Goal: Use online tool/utility: Utilize a website feature to perform a specific function

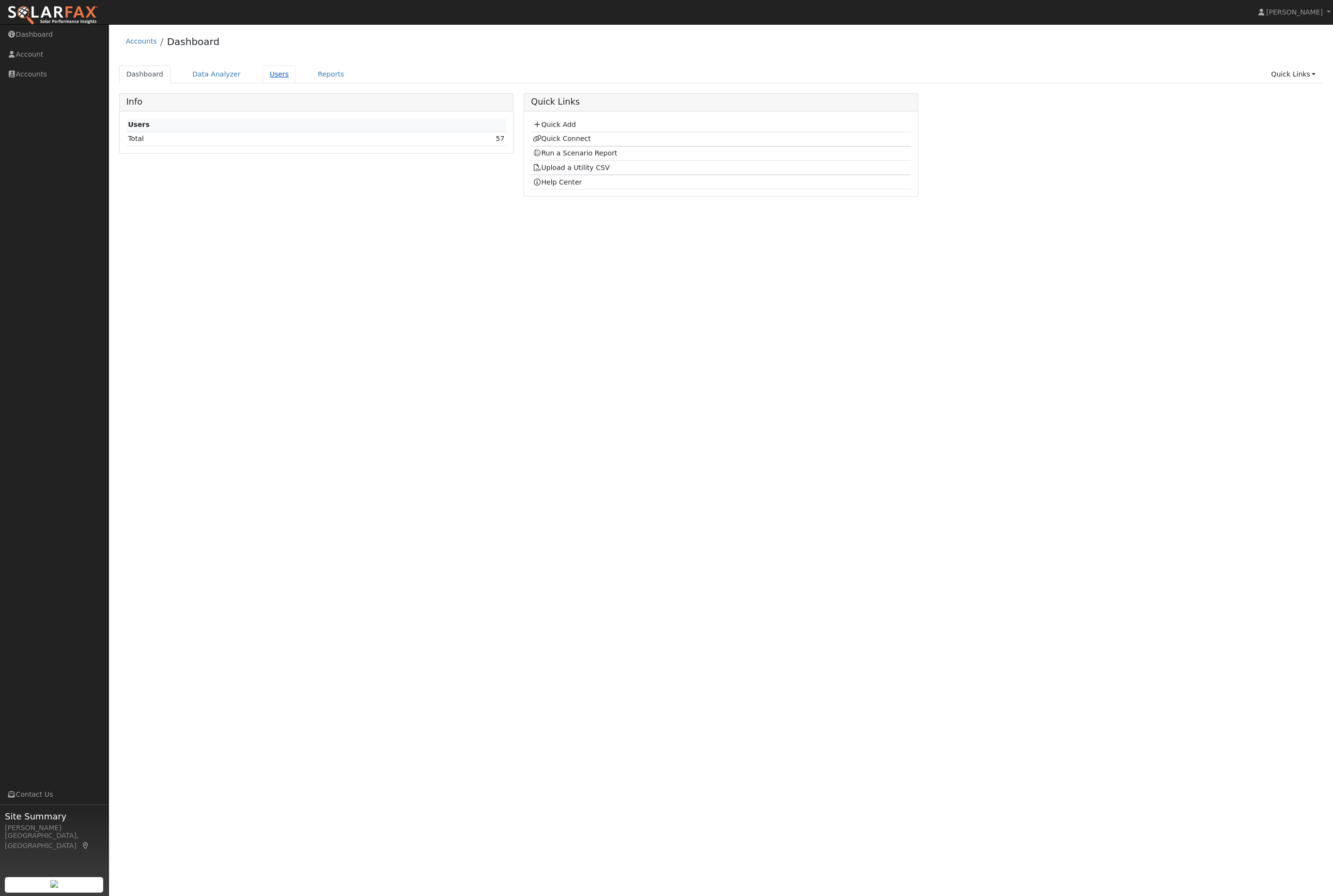
click at [274, 78] on link "Users" at bounding box center [279, 74] width 34 height 18
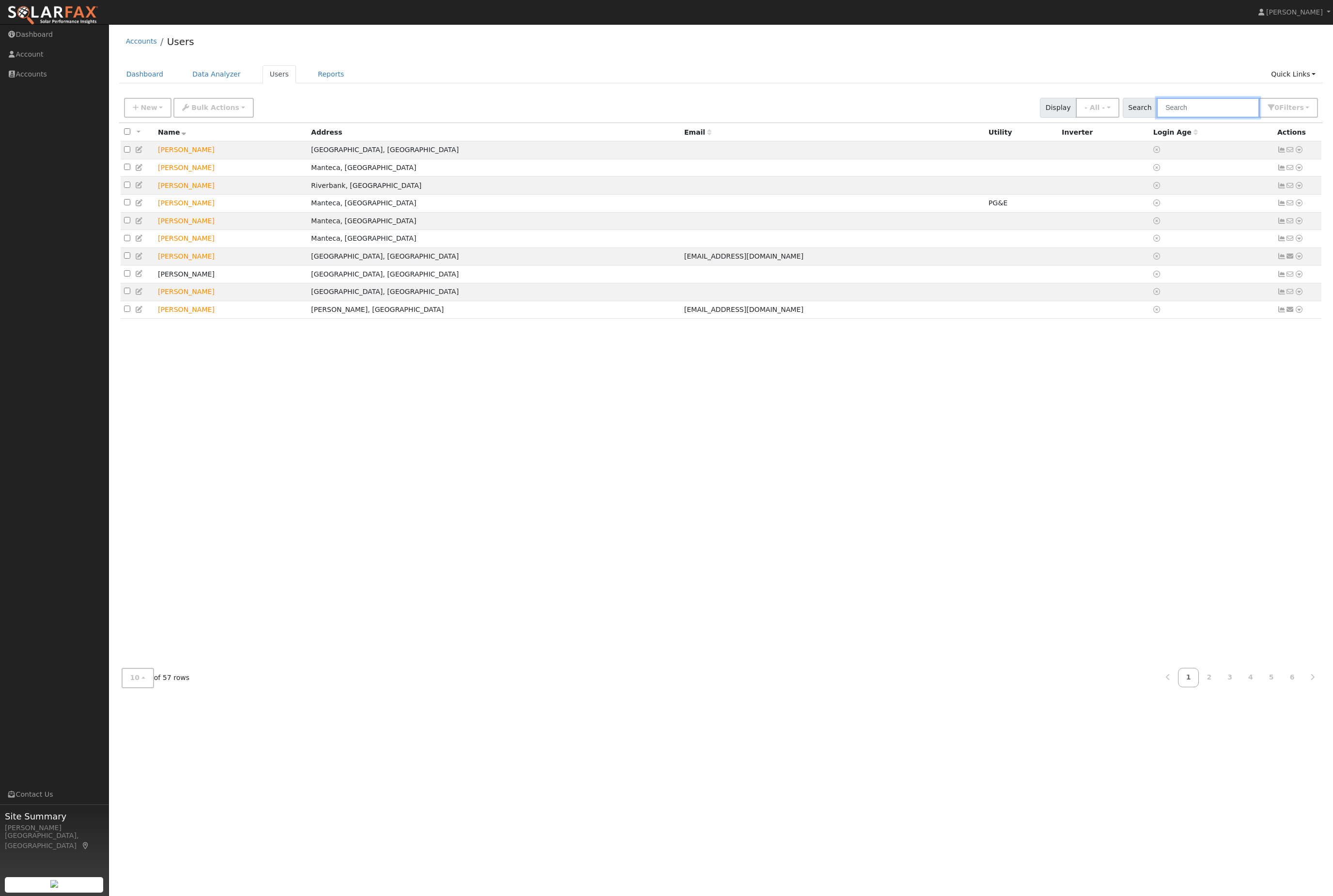
click at [1220, 117] on input "text" at bounding box center [1208, 108] width 102 height 20
type input "kayla"
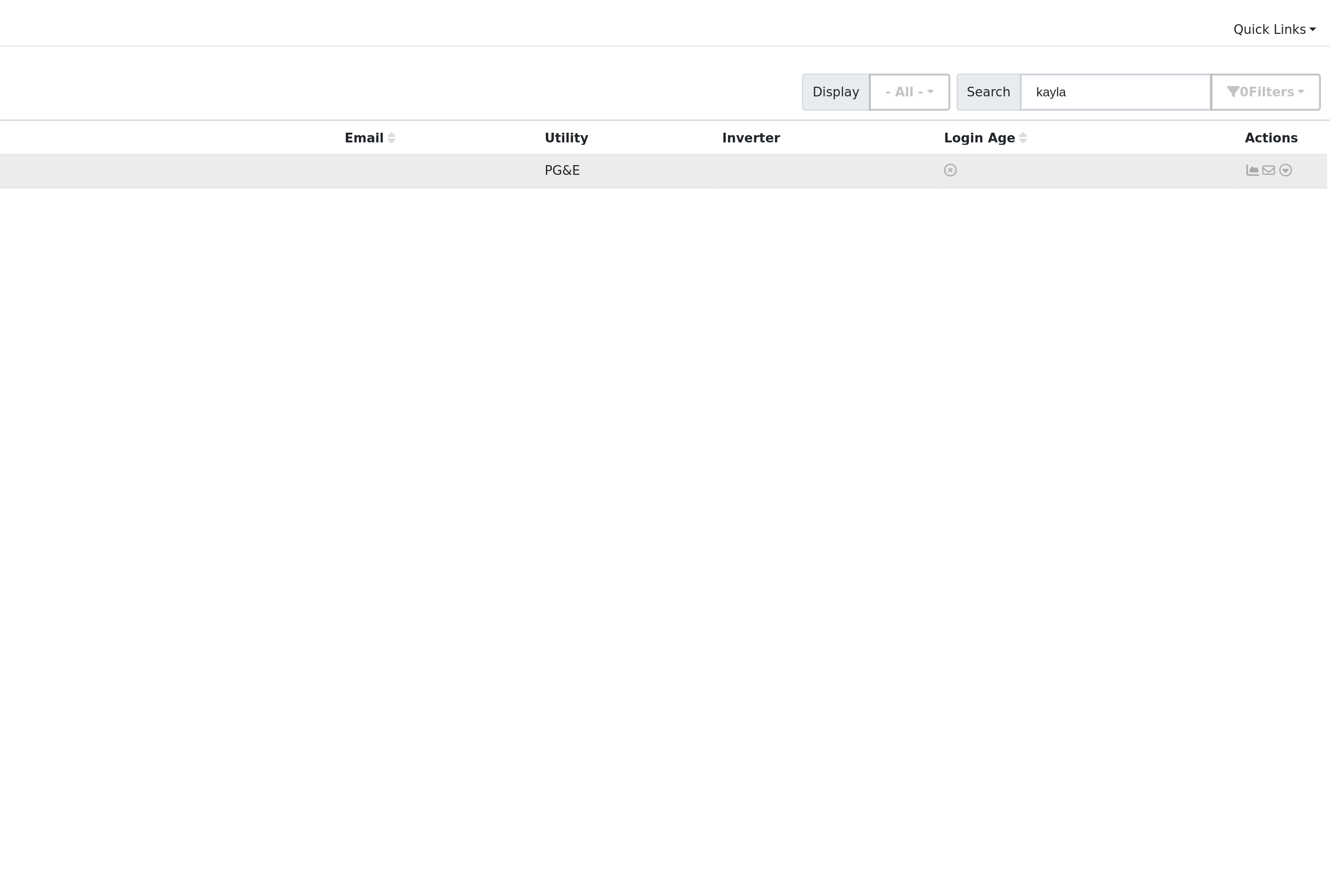
click at [1295, 145] on link at bounding box center [1299, 150] width 9 height 10
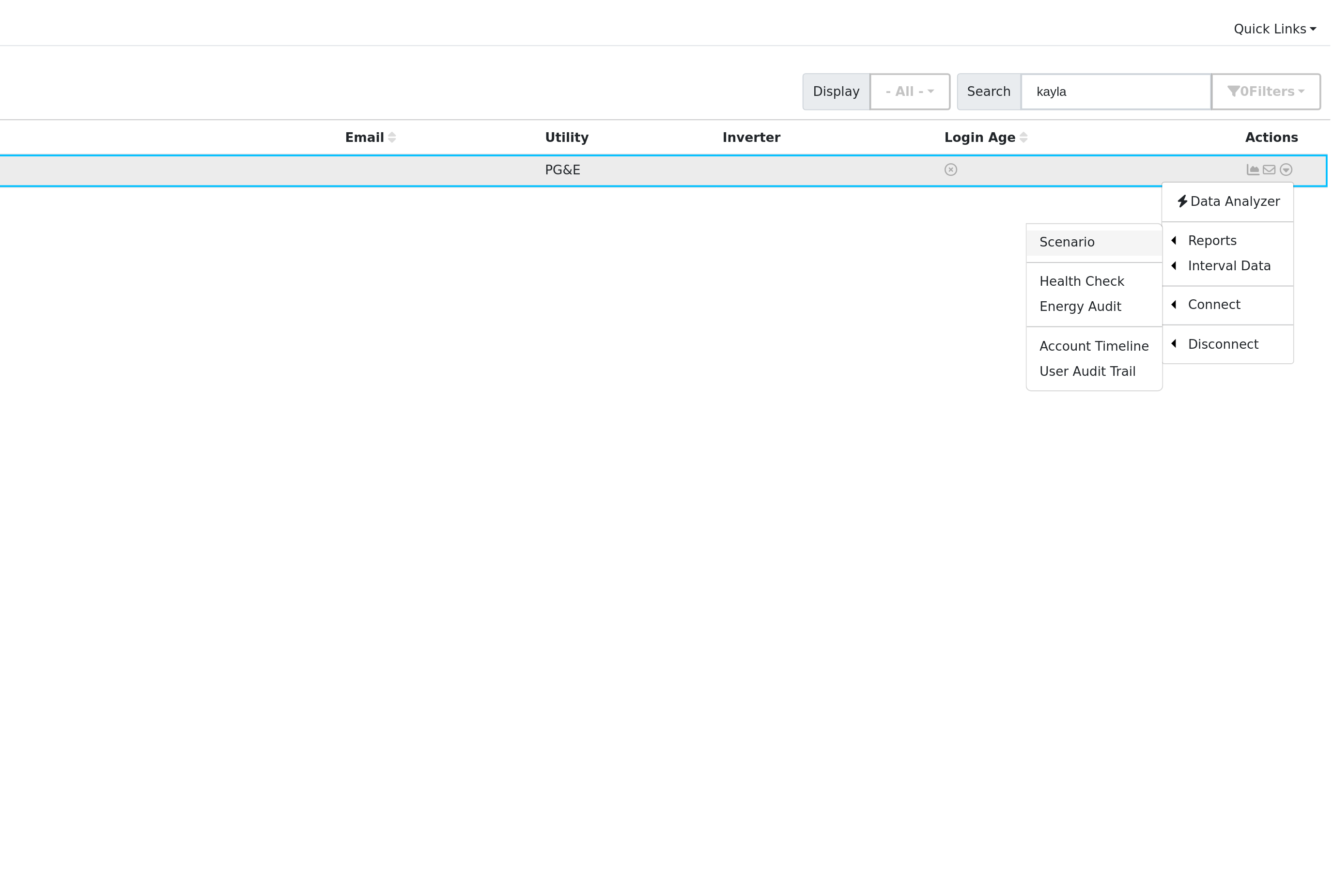
click at [1160, 182] on link "Scenario" at bounding box center [1196, 189] width 72 height 13
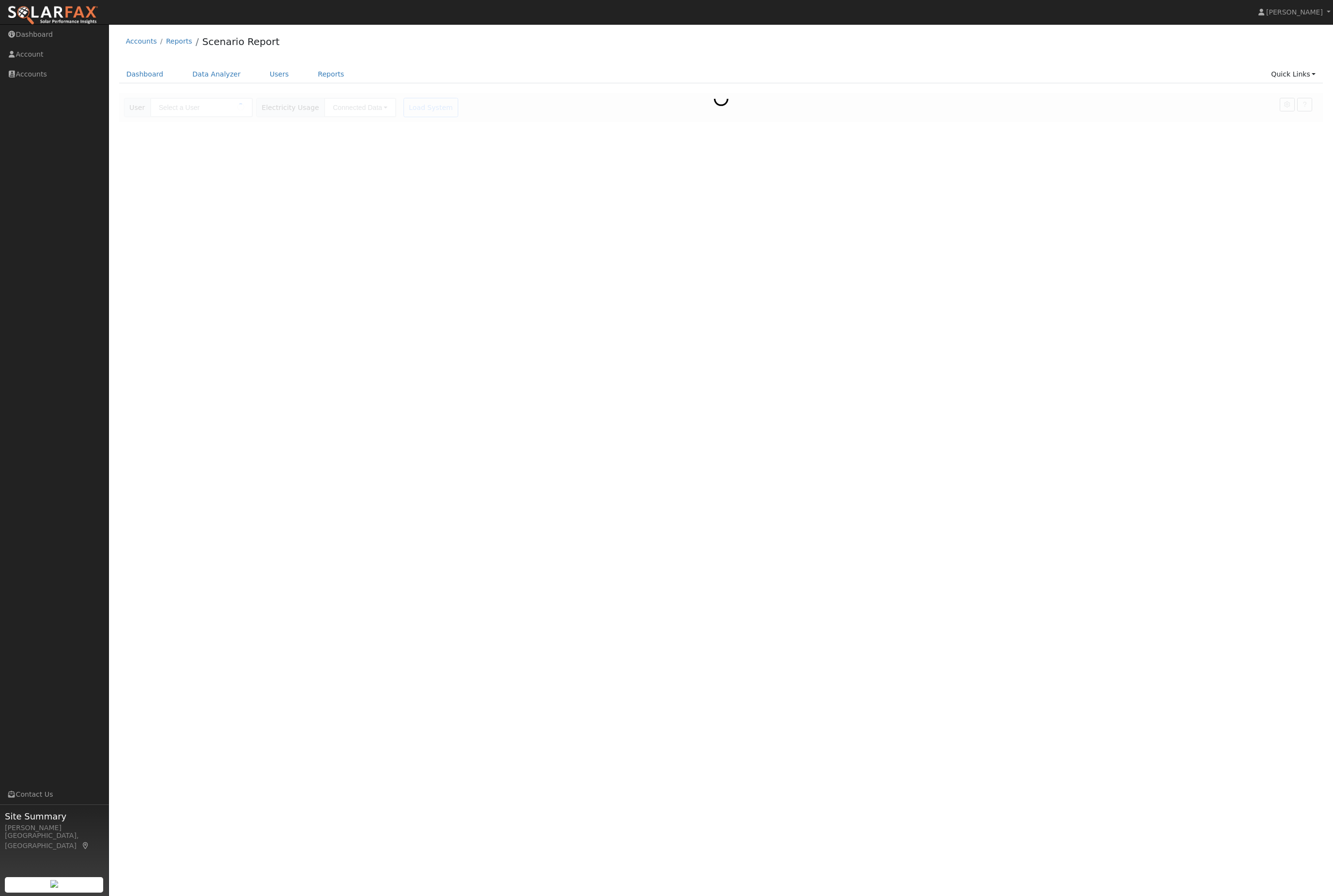
type input "[PERSON_NAME]"
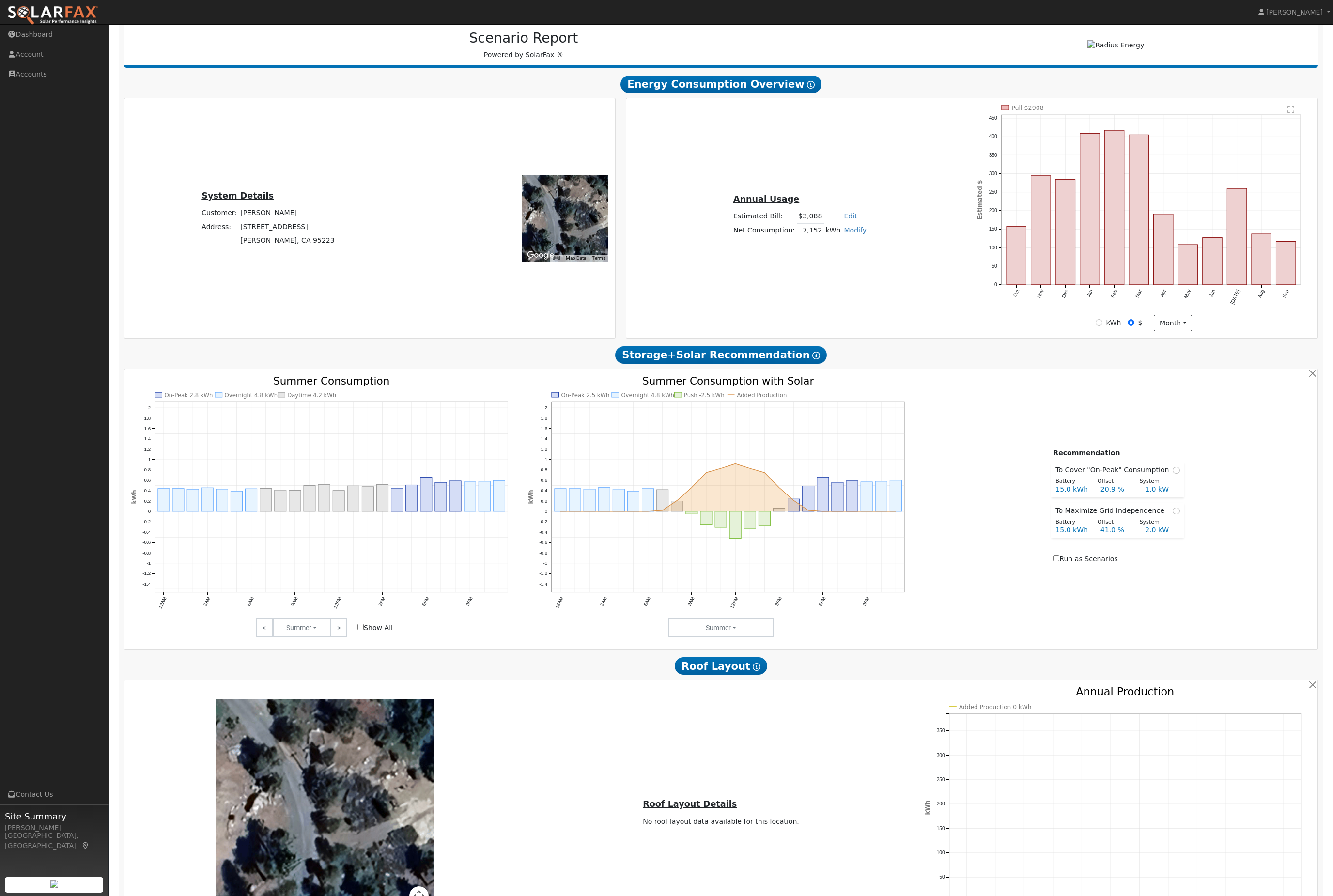
scroll to position [246, 0]
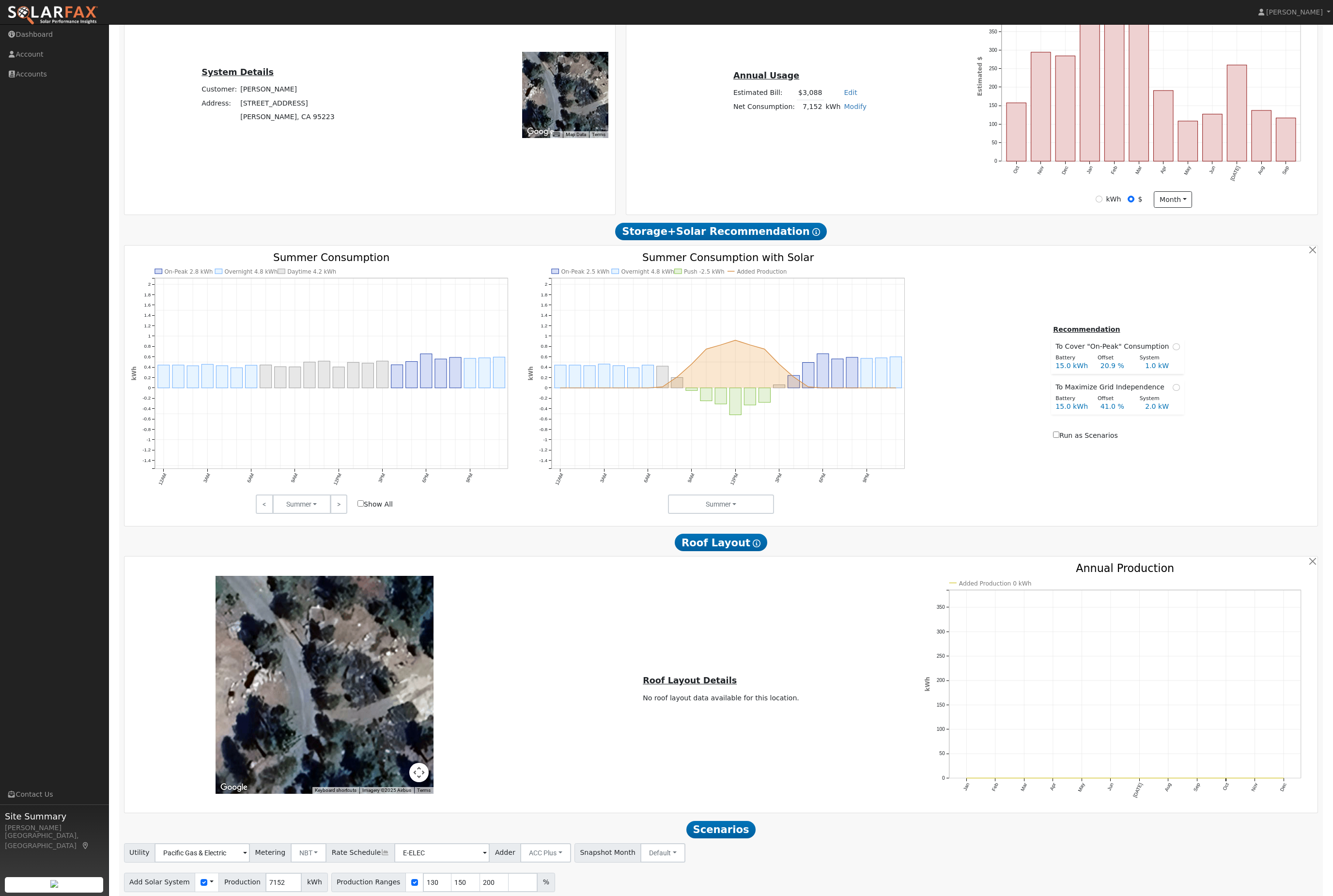
click at [503, 895] on input "15" at bounding box center [489, 912] width 29 height 19
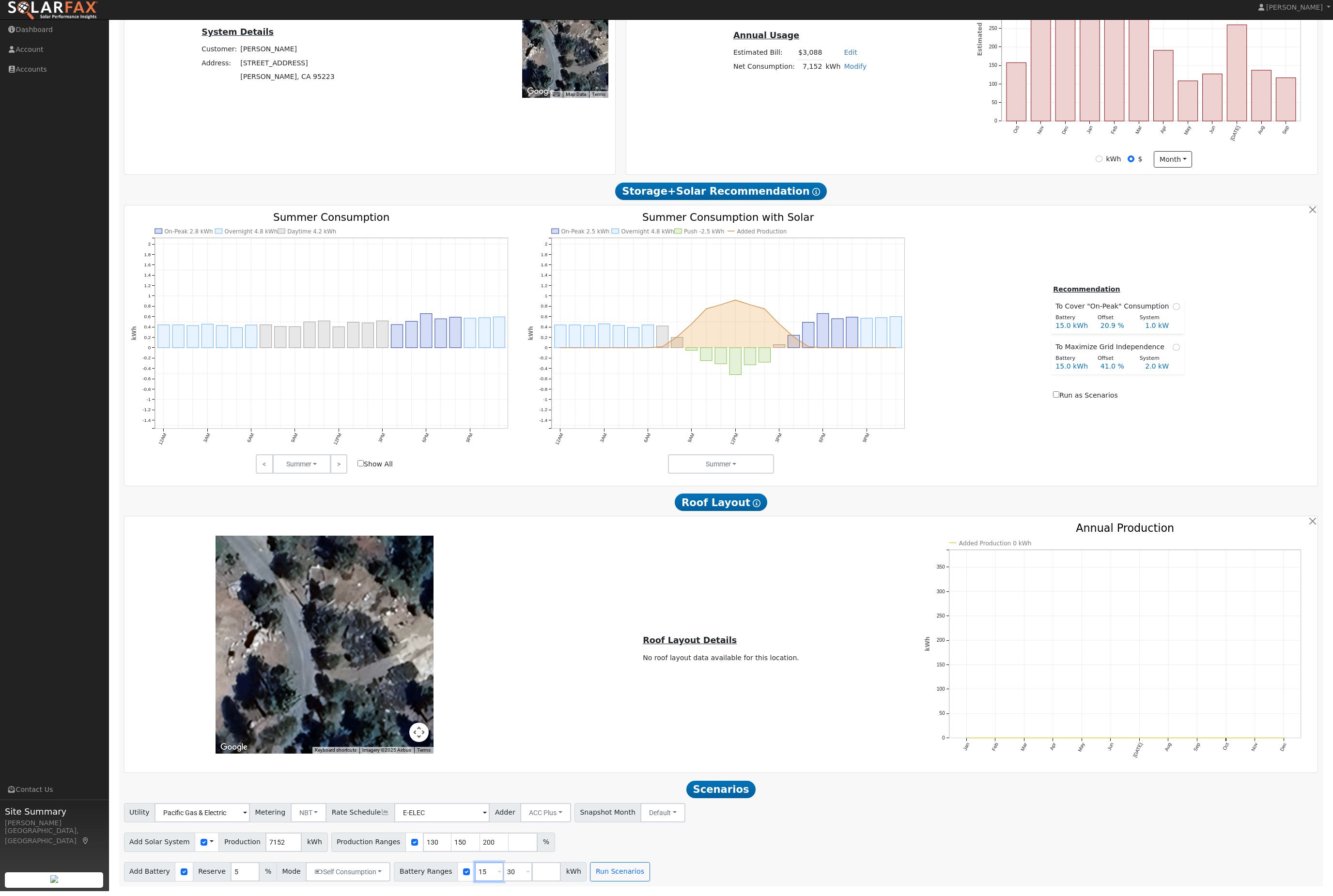
type input "30"
type input "3"
type input "13.5"
click at [481, 840] on input "150" at bounding box center [466, 846] width 29 height 19
type input "200"
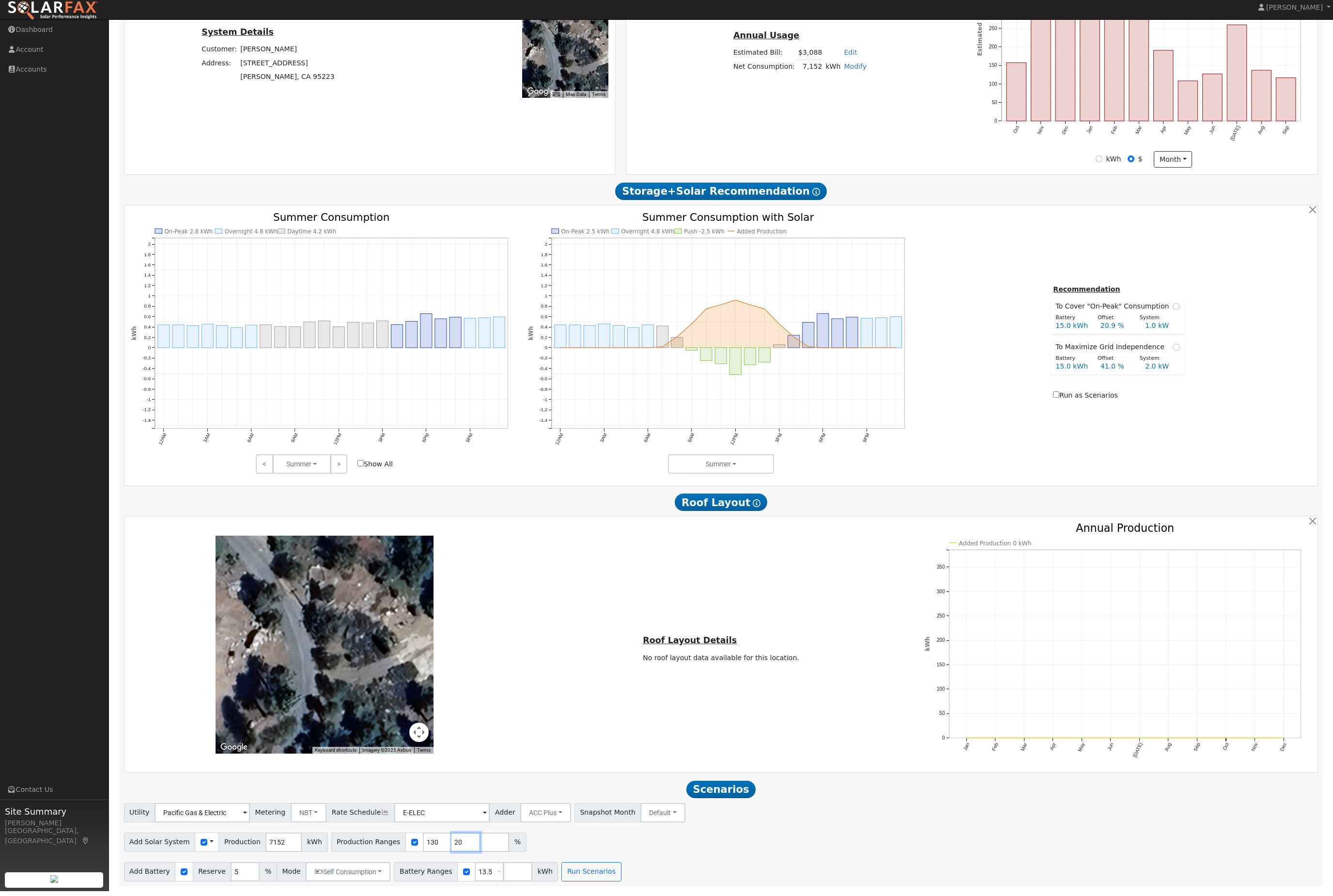
type input "0"
click at [621, 867] on button "Run Scenarios" at bounding box center [591, 876] width 60 height 19
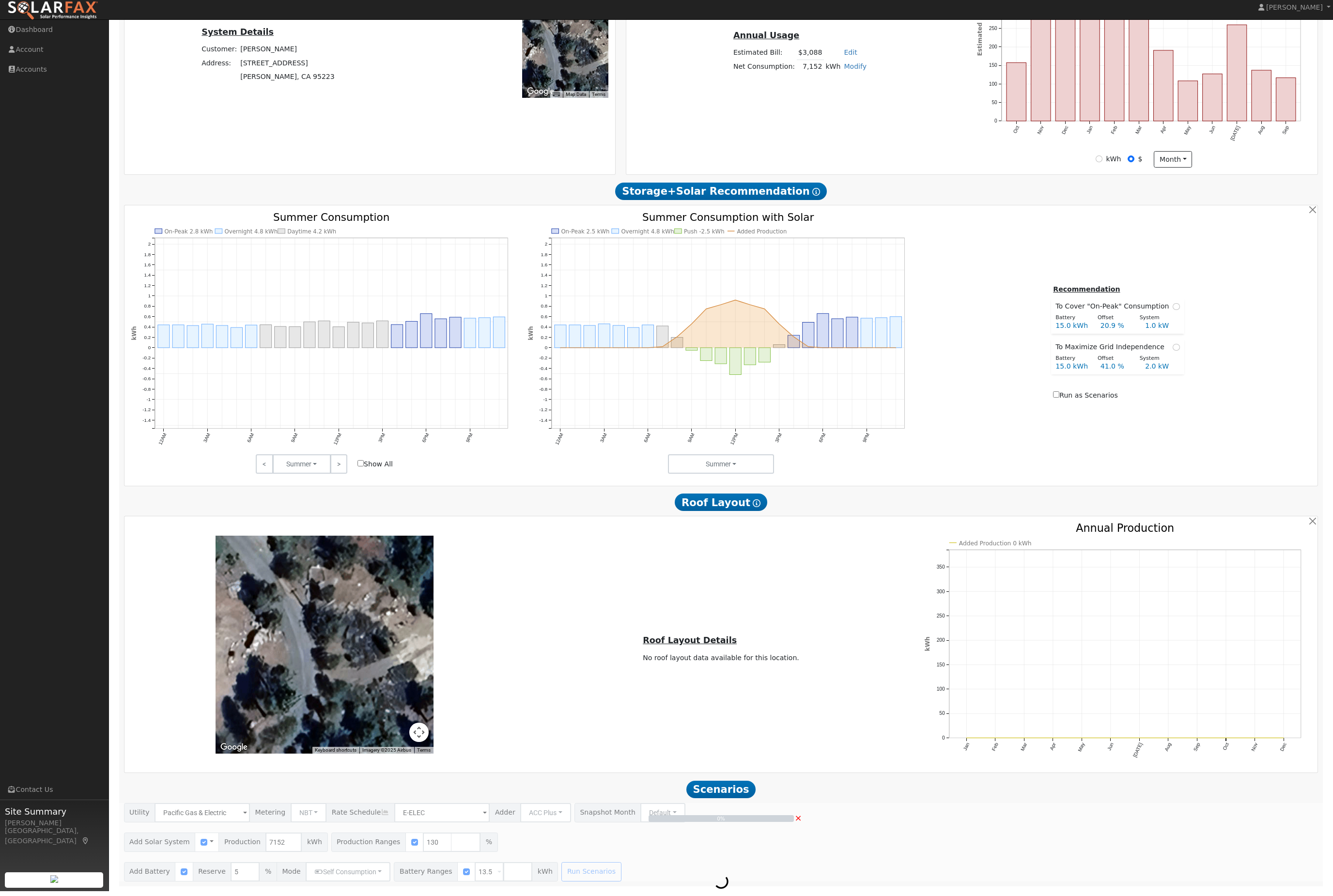
scroll to position [246, 0]
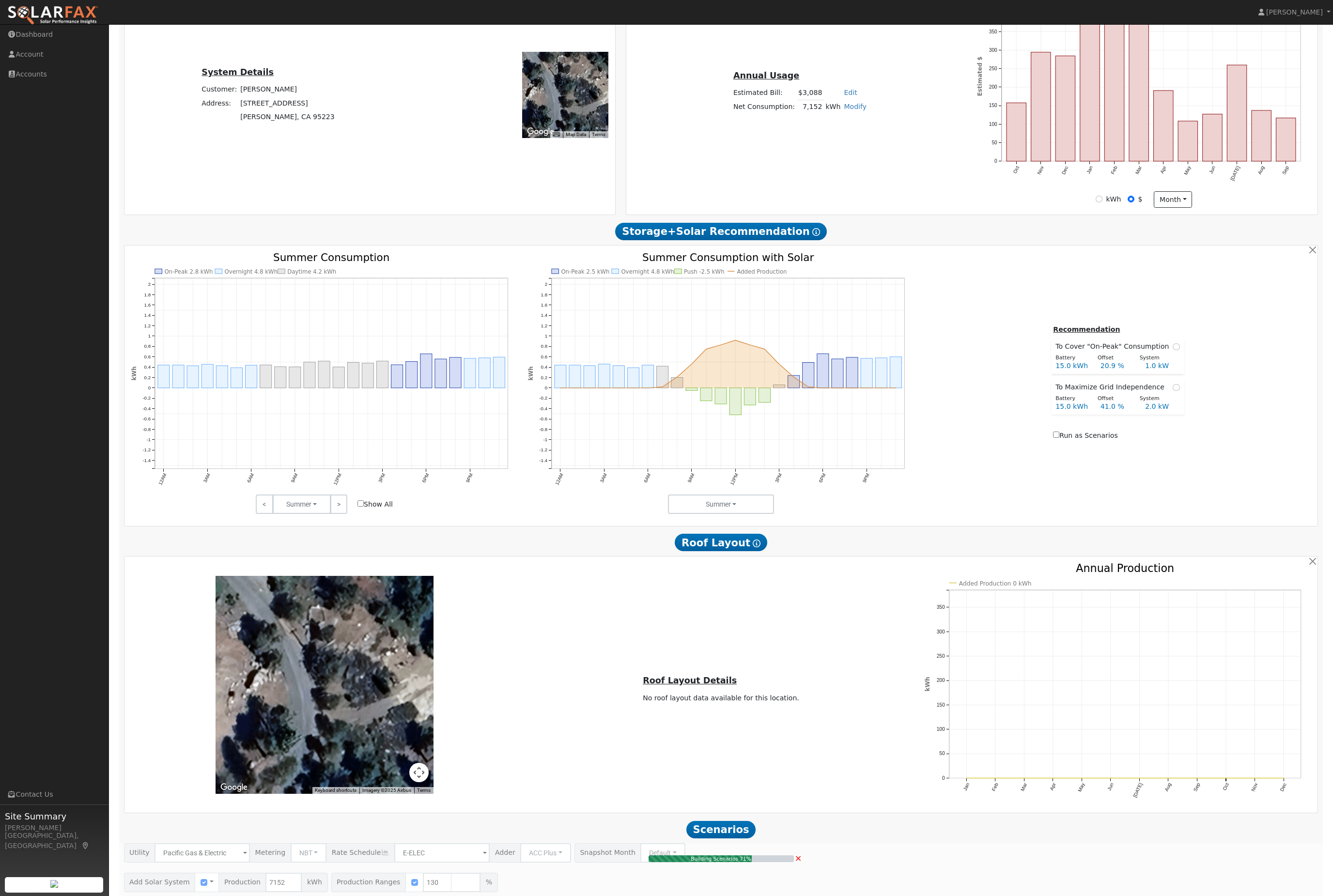
type input "6.2"
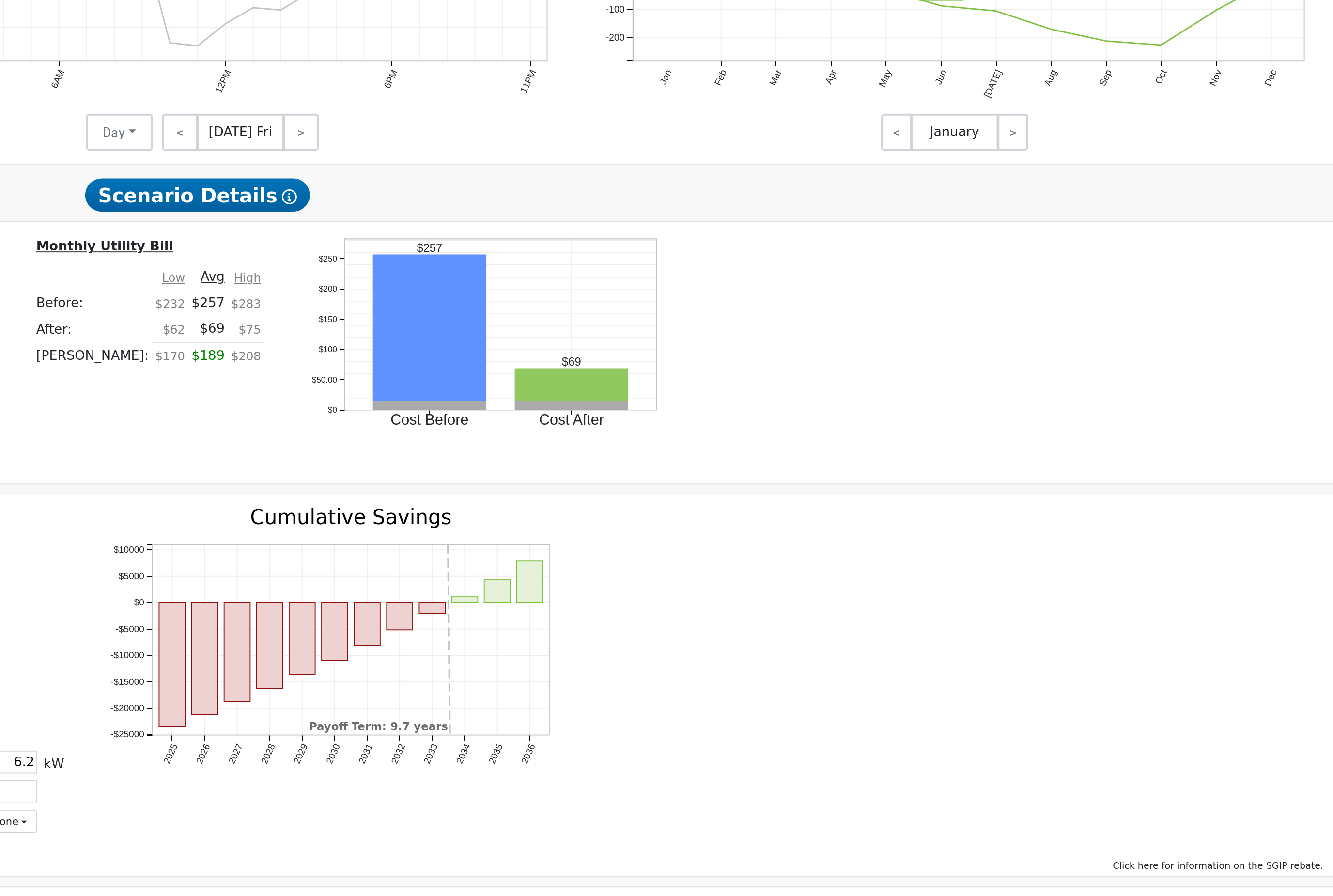
scroll to position [1101, 0]
